Goal: Task Accomplishment & Management: Use online tool/utility

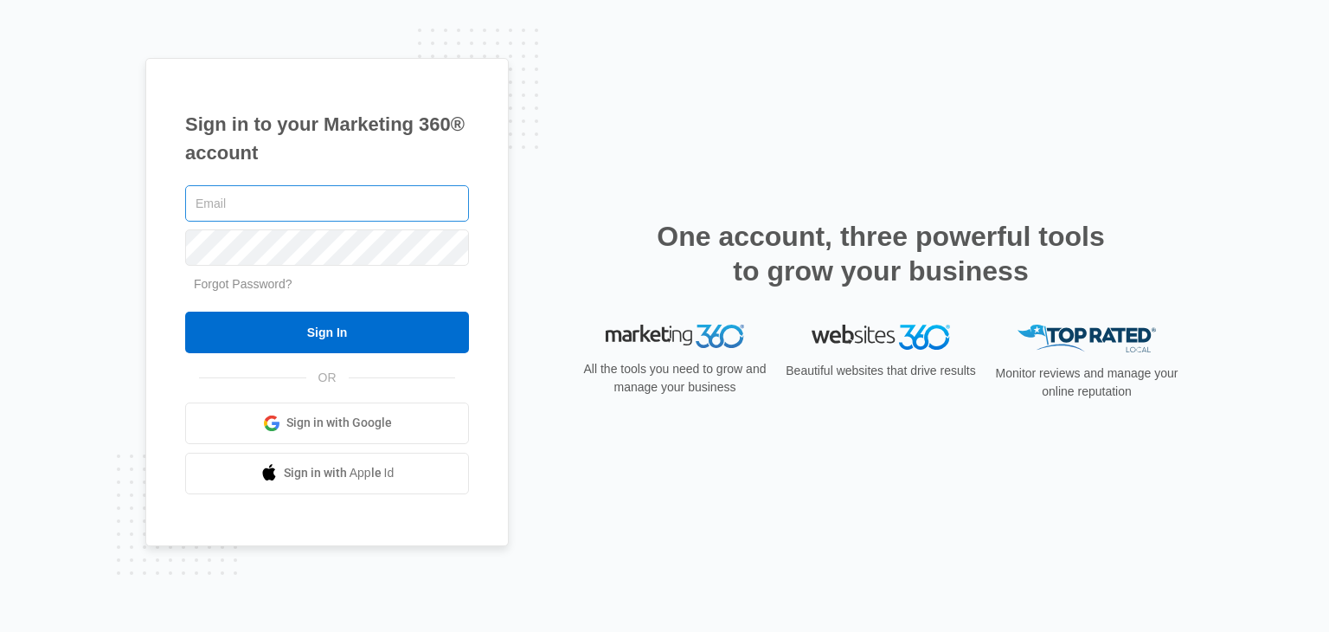
click at [282, 208] on input "text" at bounding box center [327, 203] width 284 height 36
type input "[EMAIL_ADDRESS][DOMAIN_NAME]"
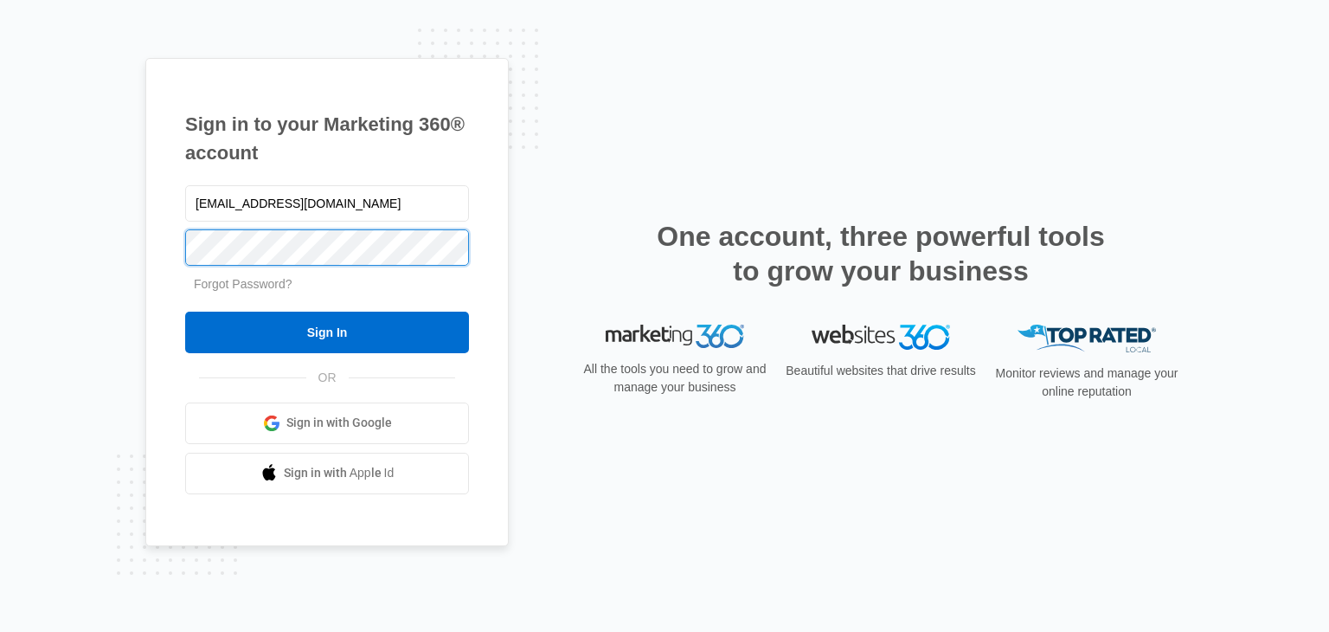
click at [185, 312] on input "Sign In" at bounding box center [327, 333] width 284 height 42
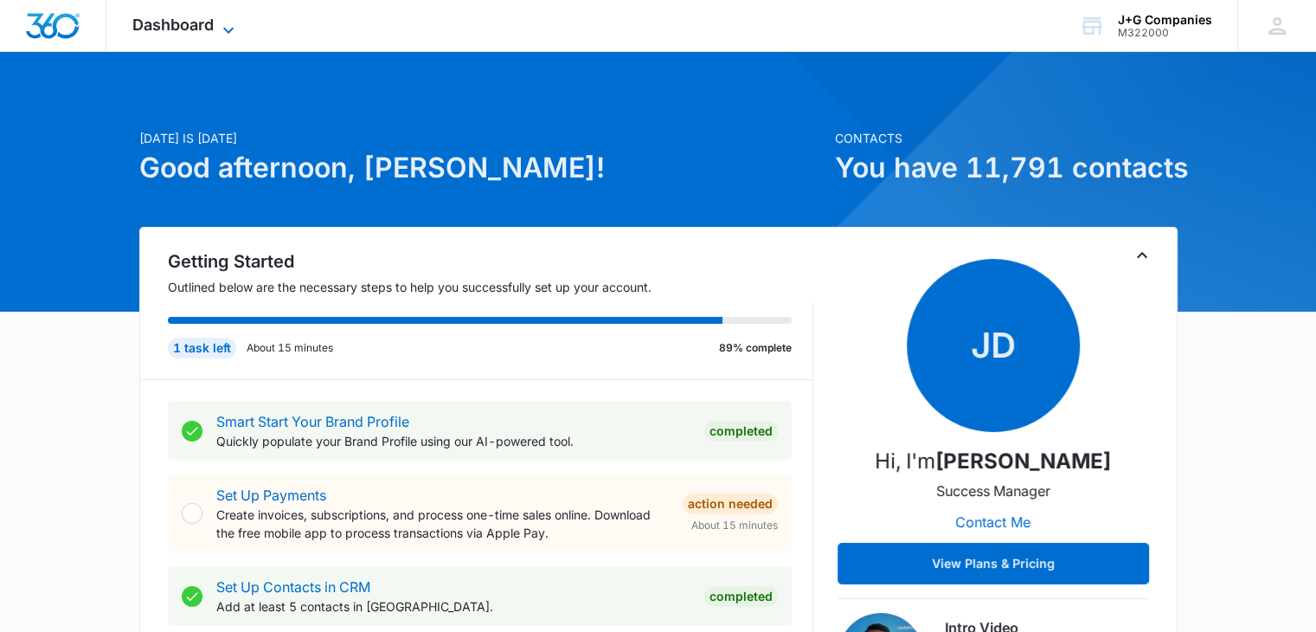
click at [199, 19] on span "Dashboard" at bounding box center [172, 25] width 81 height 18
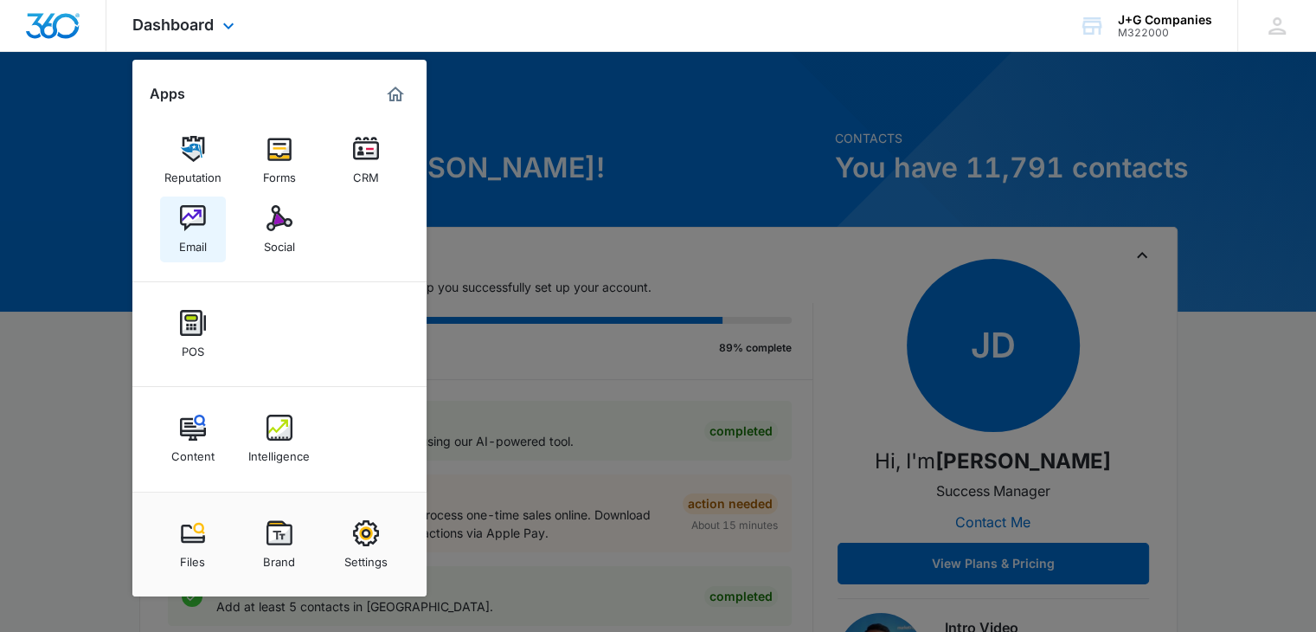
click at [187, 248] on div "Email" at bounding box center [193, 242] width 28 height 22
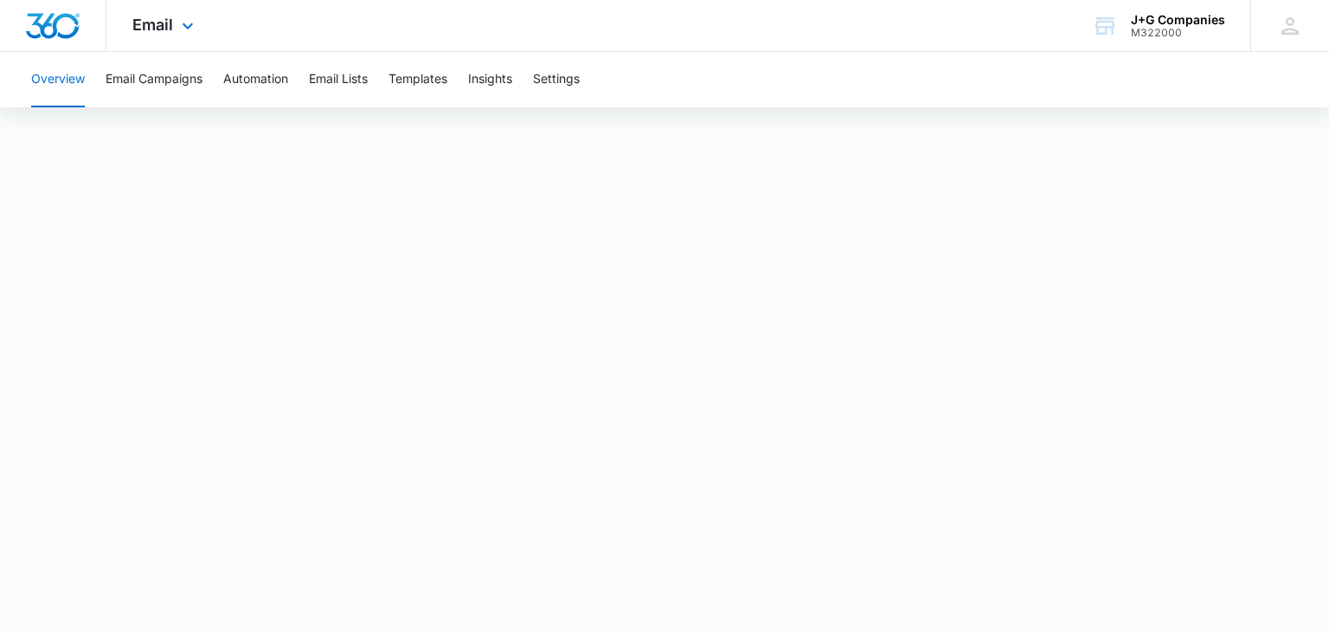
click at [190, 35] on div "Email Apps Reputation Forms CRM Email Social POS Content Intelligence Files Bra…" at bounding box center [165, 25] width 118 height 51
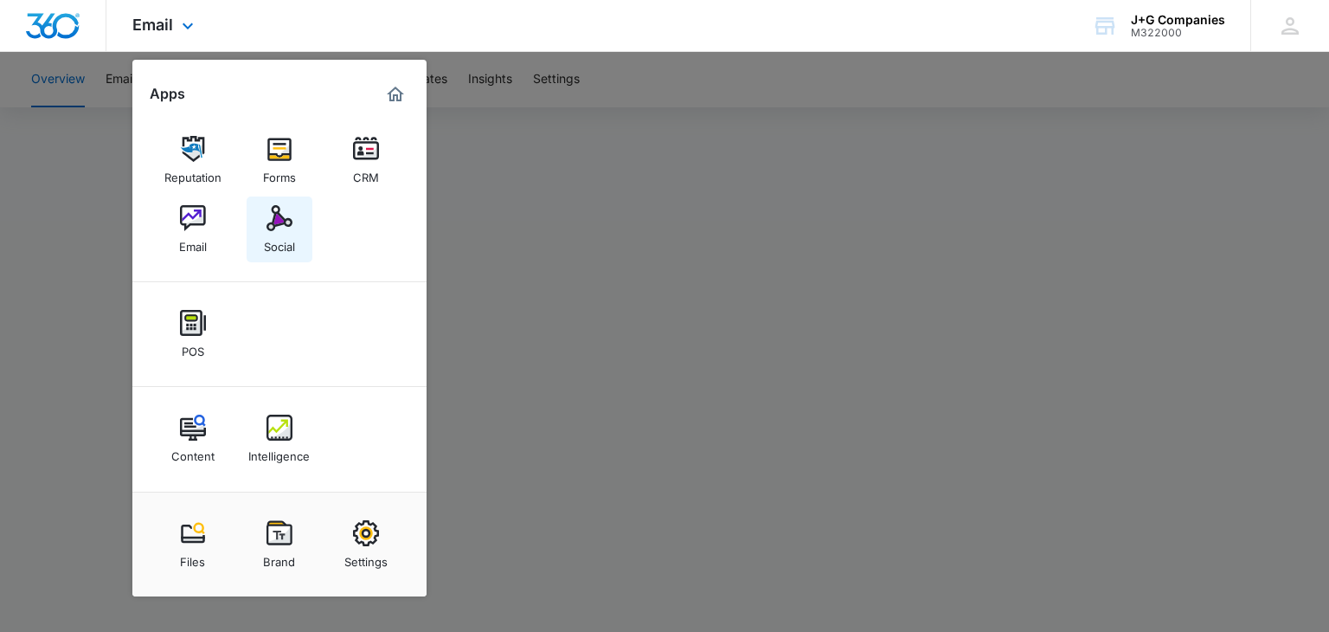
click at [296, 236] on link "Social" at bounding box center [280, 229] width 66 height 66
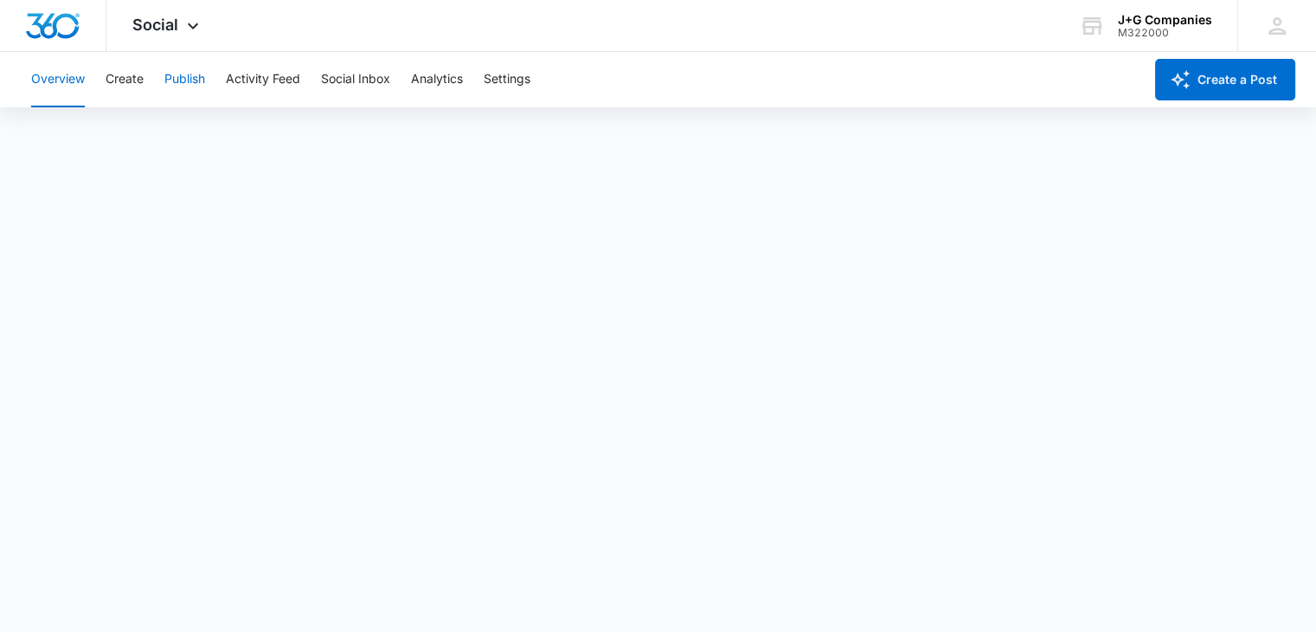
click at [190, 72] on button "Publish" at bounding box center [184, 79] width 41 height 55
click at [177, 93] on button "Publish" at bounding box center [184, 79] width 41 height 55
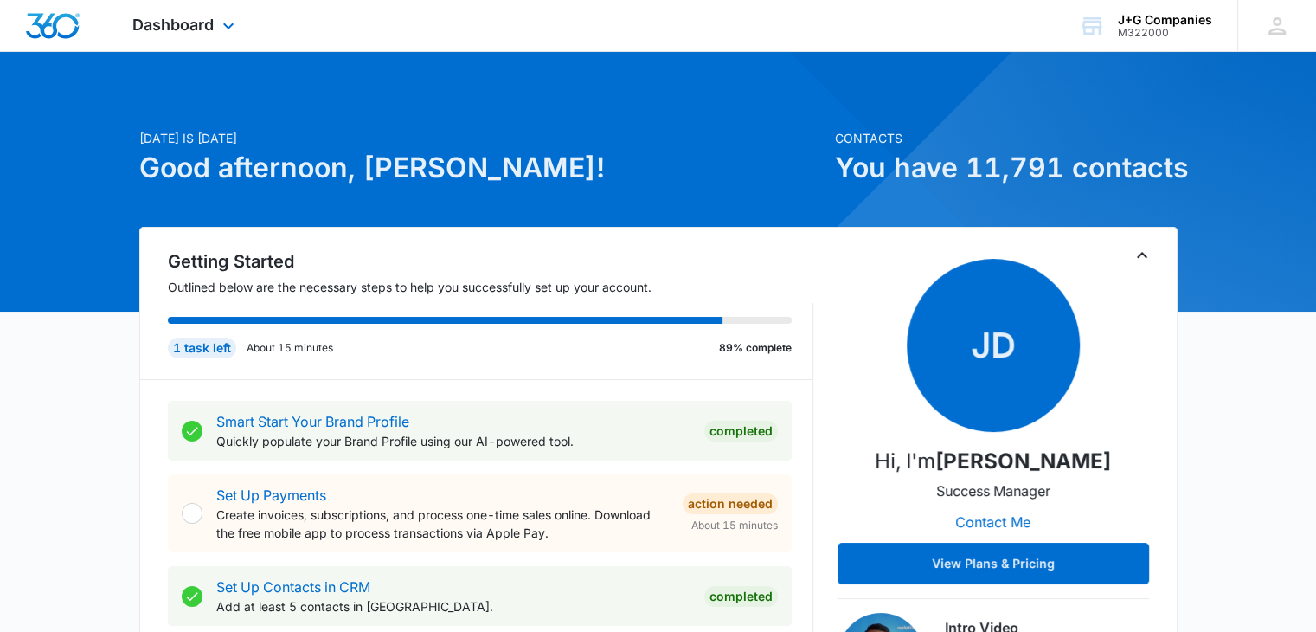
click at [239, 12] on div "Dashboard Apps Reputation Forms CRM Email Social POS Content Intelligence Files…" at bounding box center [185, 25] width 158 height 51
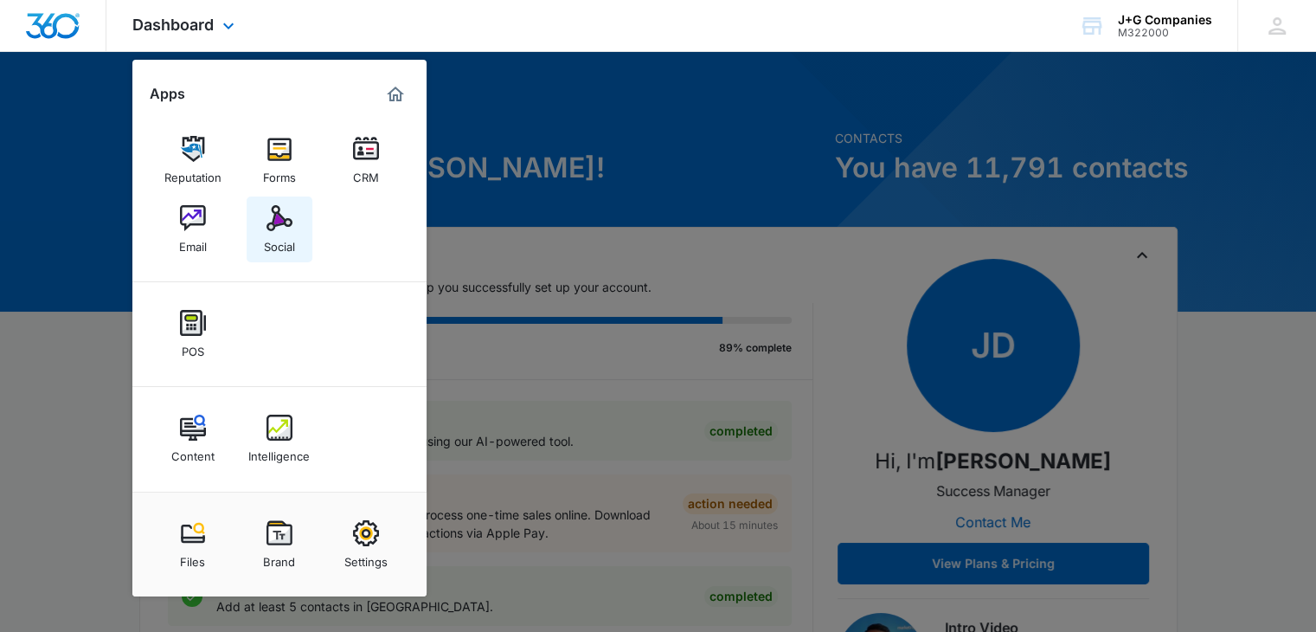
click at [278, 236] on div "Social" at bounding box center [279, 242] width 31 height 22
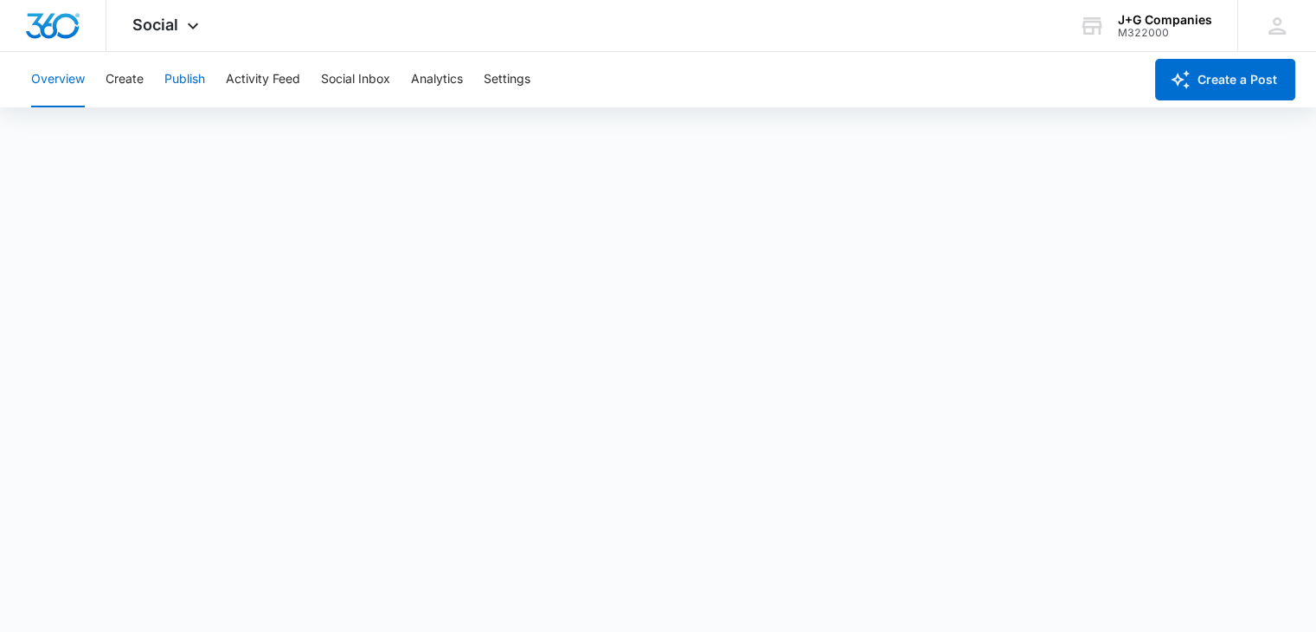
click at [196, 81] on button "Publish" at bounding box center [184, 79] width 41 height 55
click at [172, 87] on button "Publish" at bounding box center [184, 79] width 41 height 55
